Goal: Transaction & Acquisition: Purchase product/service

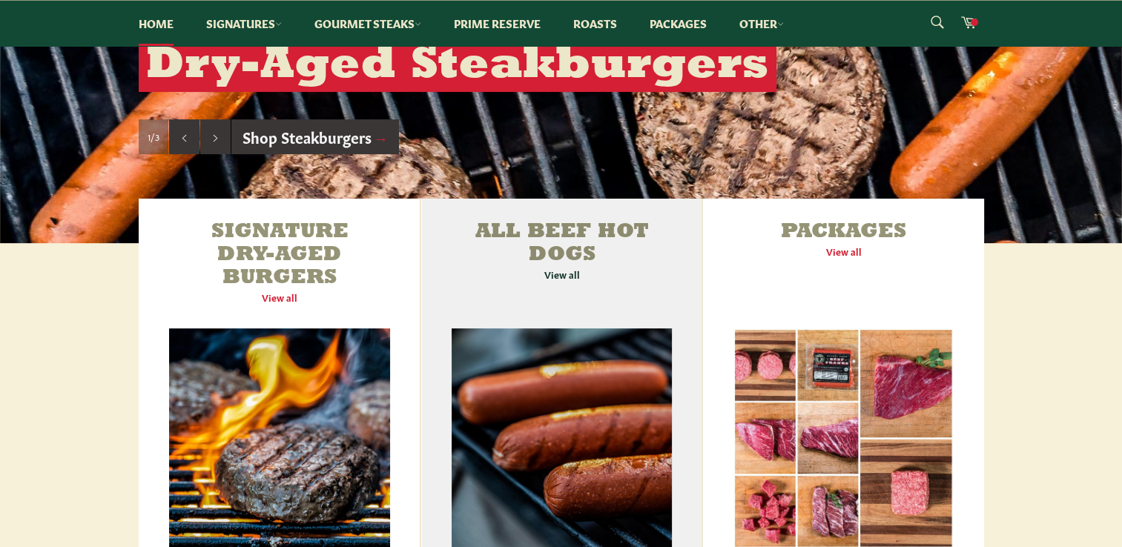
scroll to position [519, 0]
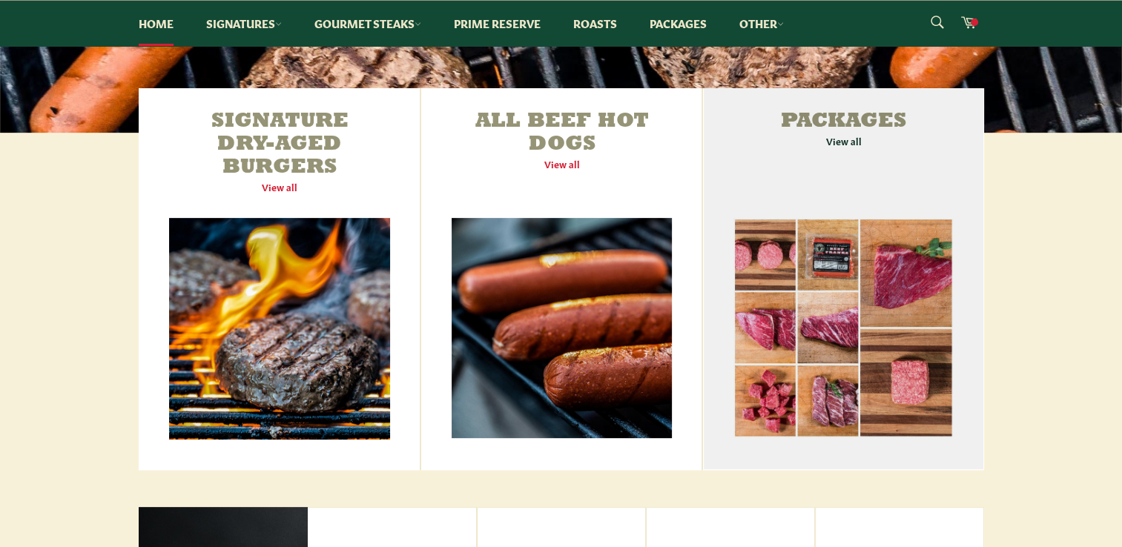
click at [814, 139] on link "Packages View all" at bounding box center [843, 279] width 280 height 382
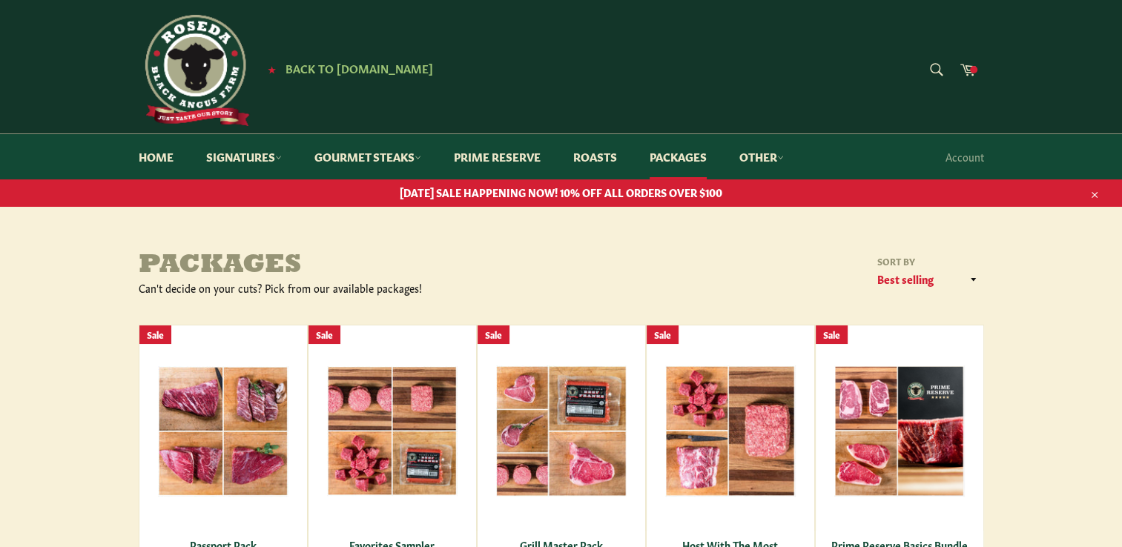
scroll to position [148, 0]
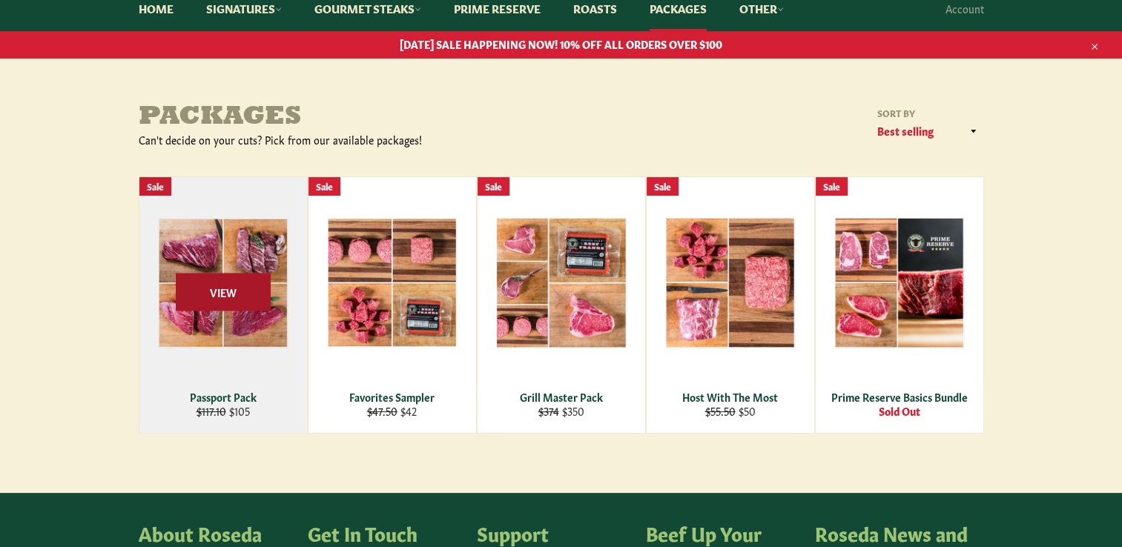
click at [246, 296] on span "View" at bounding box center [223, 292] width 95 height 38
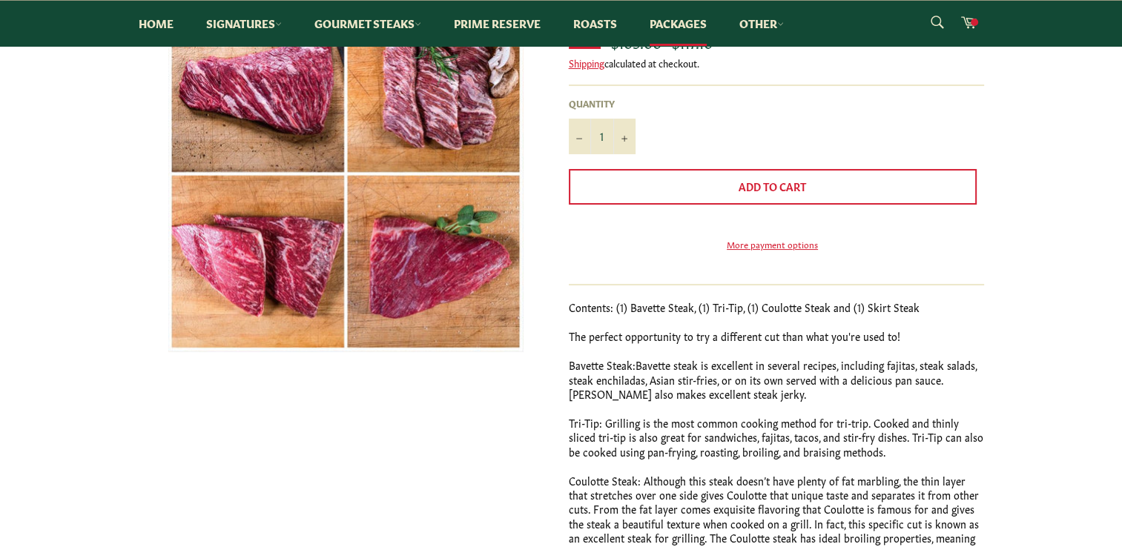
scroll to position [223, 0]
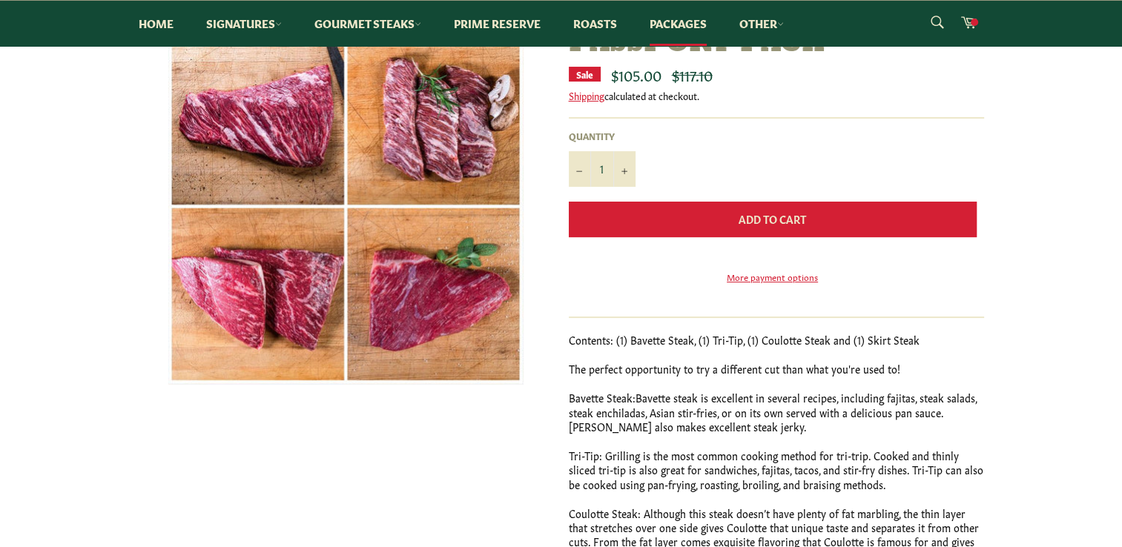
click at [751, 212] on span "Add to Cart" at bounding box center [772, 218] width 67 height 15
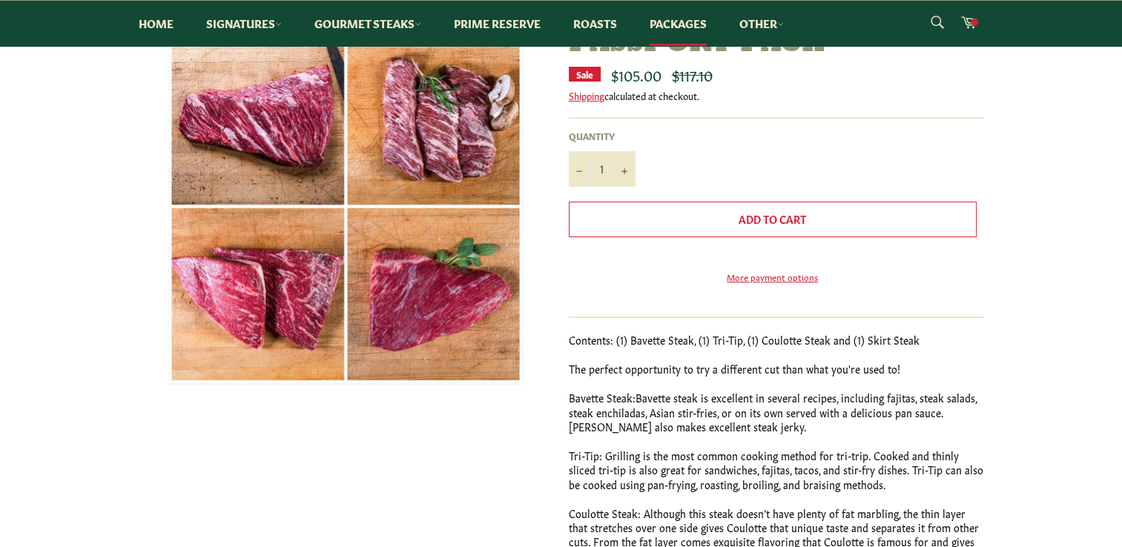
scroll to position [193, 0]
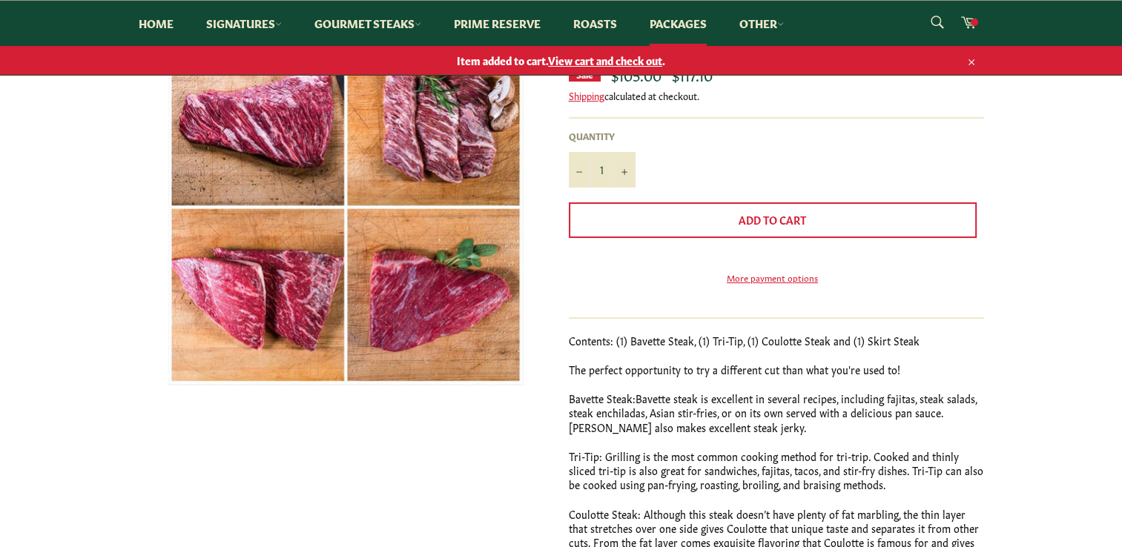
click at [580, 67] on link "Item added to cart. View cart and check out ." at bounding box center [561, 60] width 875 height 29
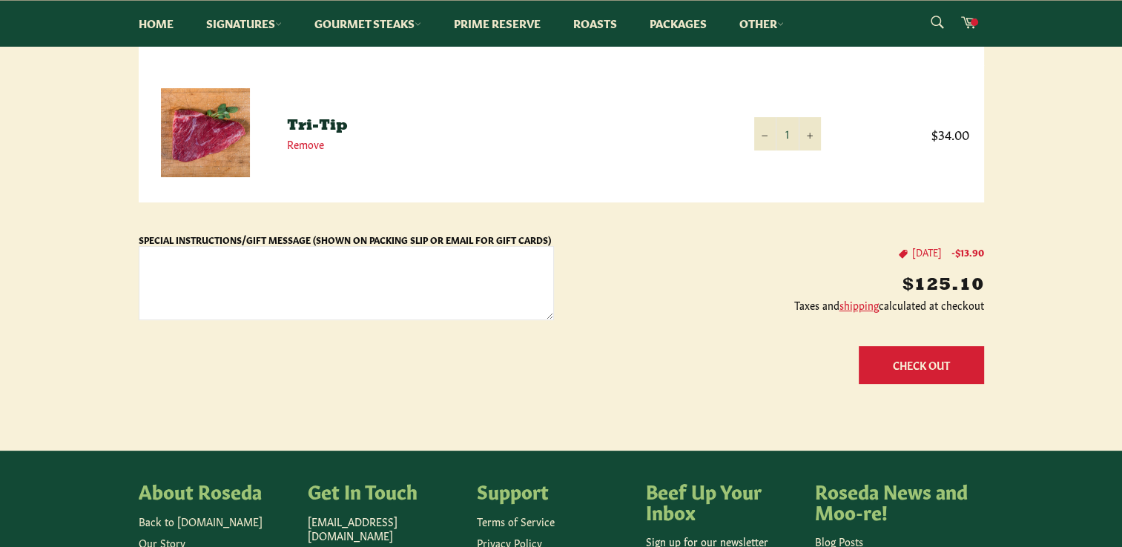
scroll to position [148, 0]
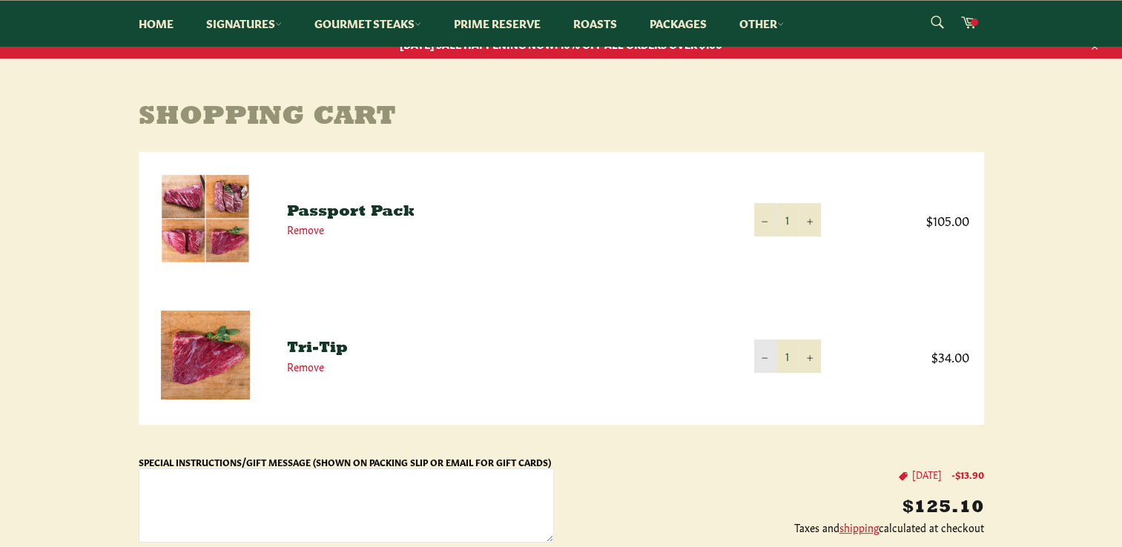
click at [765, 356] on icon "Reduce item quantity by one" at bounding box center [765, 358] width 6 height 6
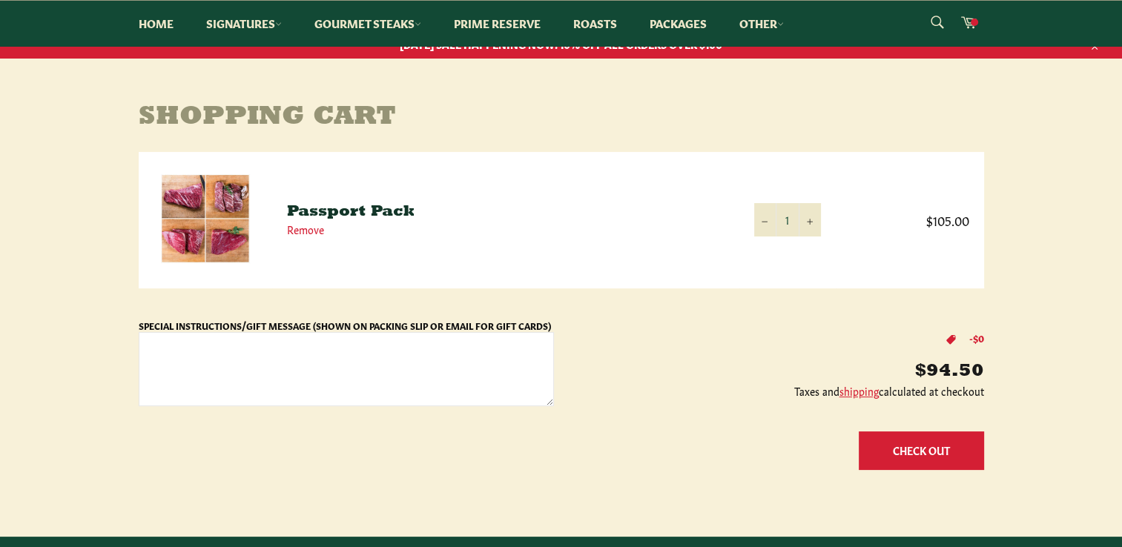
click at [903, 455] on button "Check Out" at bounding box center [921, 451] width 125 height 38
